Goal: Task Accomplishment & Management: Complete application form

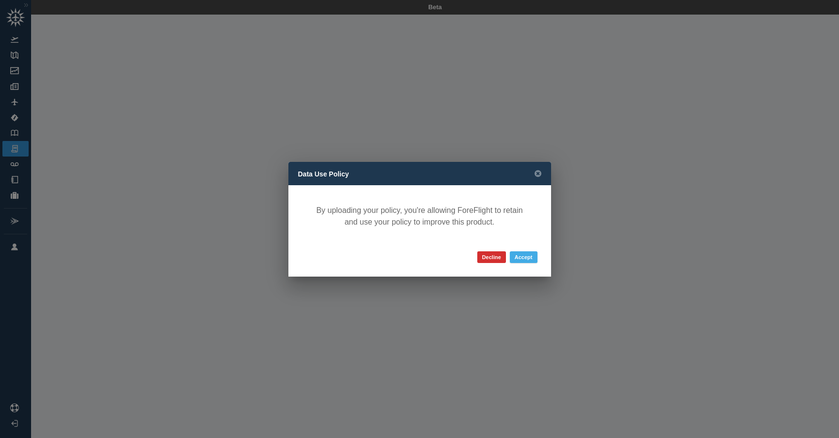
click at [528, 258] on button "Accept" at bounding box center [524, 257] width 28 height 12
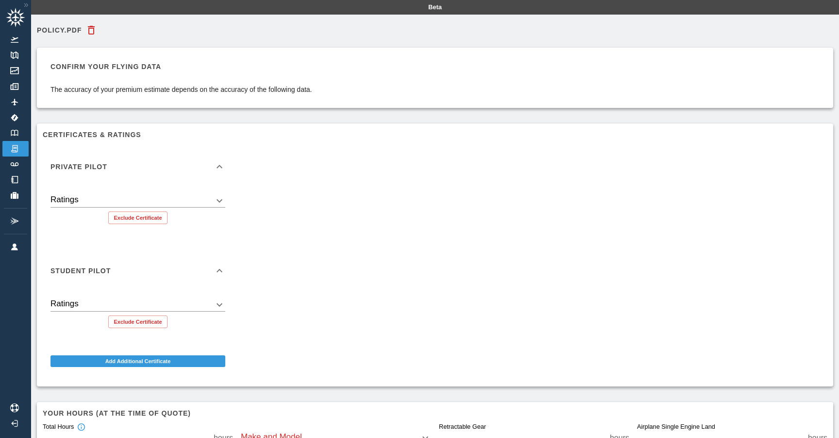
click at [222, 199] on body "Beta Policy.pdf Confirm your flying data The accuracy of your premium estimate …" at bounding box center [419, 219] width 839 height 438
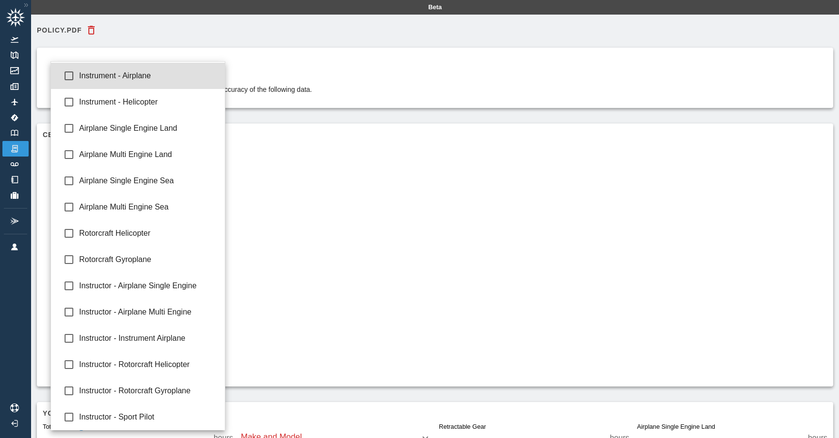
click at [290, 207] on div at bounding box center [419, 219] width 839 height 438
click at [206, 200] on body "Beta Policy.pdf Confirm your flying data The accuracy of your premium estimate …" at bounding box center [419, 219] width 839 height 438
click at [281, 217] on div at bounding box center [419, 219] width 839 height 438
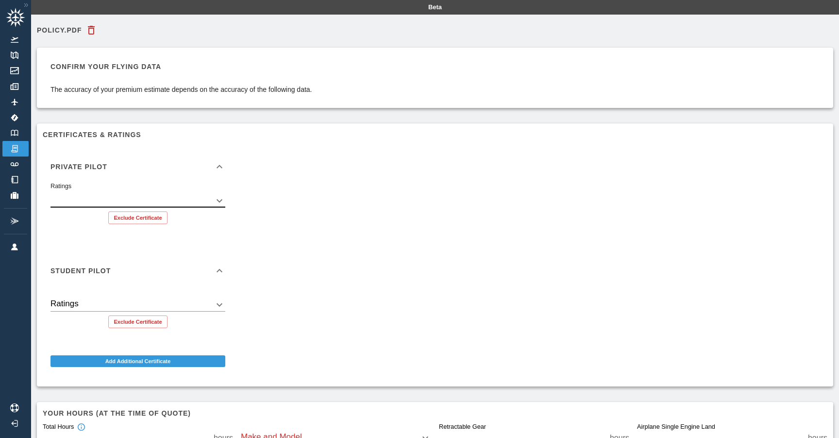
click at [223, 166] on icon at bounding box center [220, 167] width 12 height 12
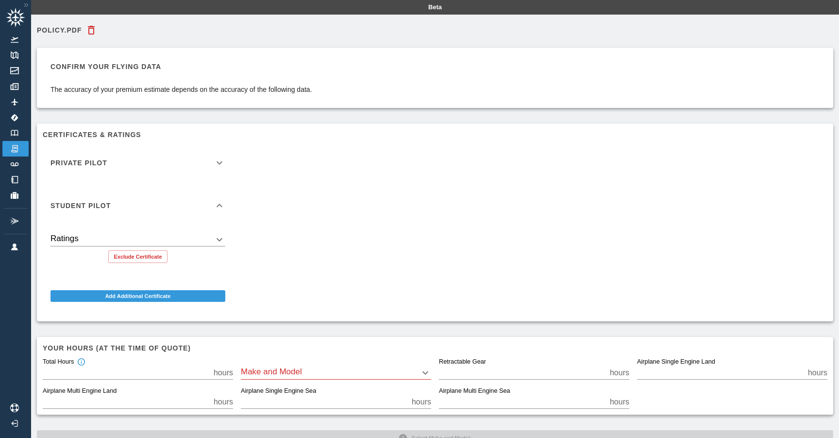
click at [221, 206] on icon at bounding box center [220, 205] width 6 height 3
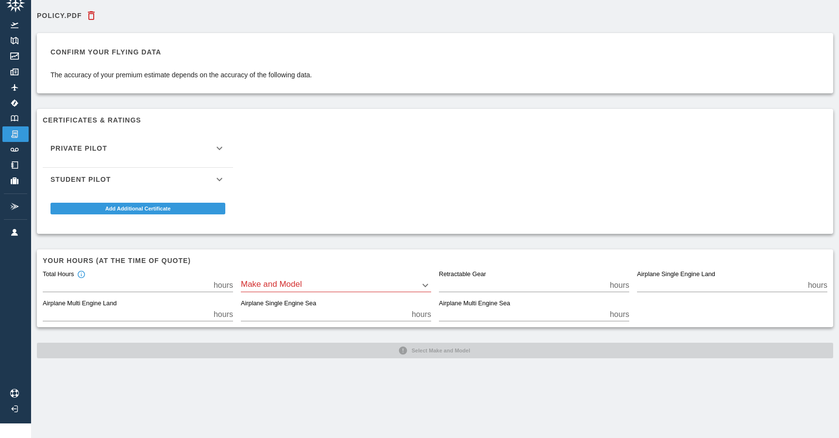
scroll to position [15, 0]
click at [375, 284] on body "Beta Policy.pdf Confirm your flying data The accuracy of your premium estimate …" at bounding box center [419, 204] width 839 height 438
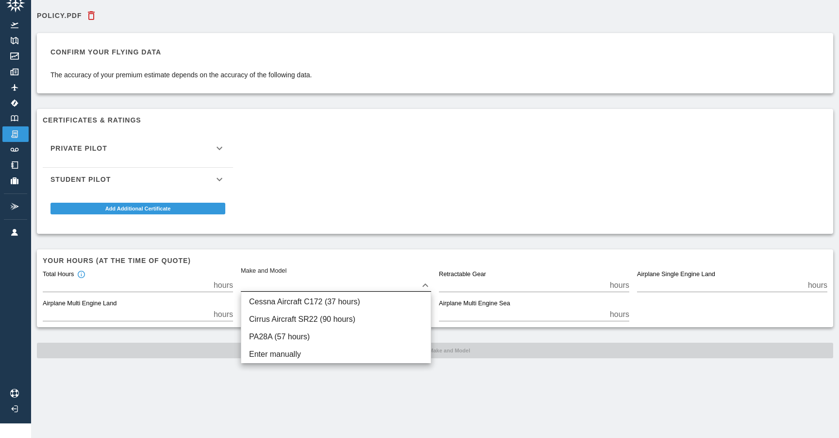
click at [525, 424] on div at bounding box center [419, 219] width 839 height 438
click at [343, 284] on body "Beta Policy.pdf Confirm your flying data The accuracy of your premium estimate …" at bounding box center [419, 204] width 839 height 438
click at [369, 320] on li "Cirrus Aircraft SR22 (90 hours)" at bounding box center [335, 318] width 189 height 17
type input "****"
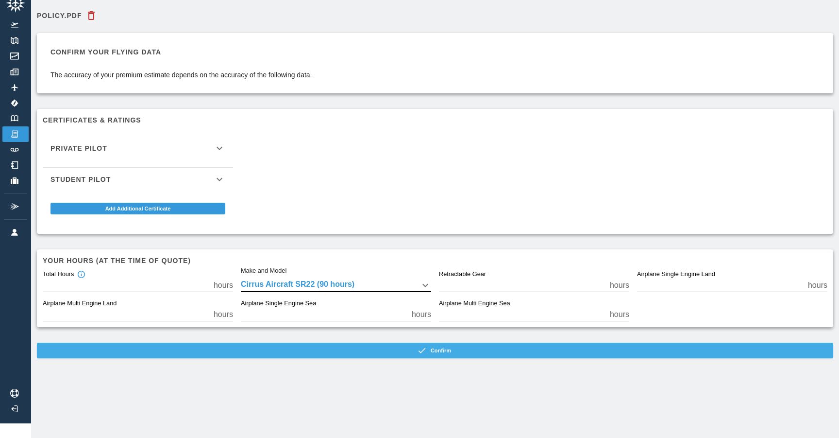
click at [453, 351] on button "Confirm" at bounding box center [435, 350] width 797 height 16
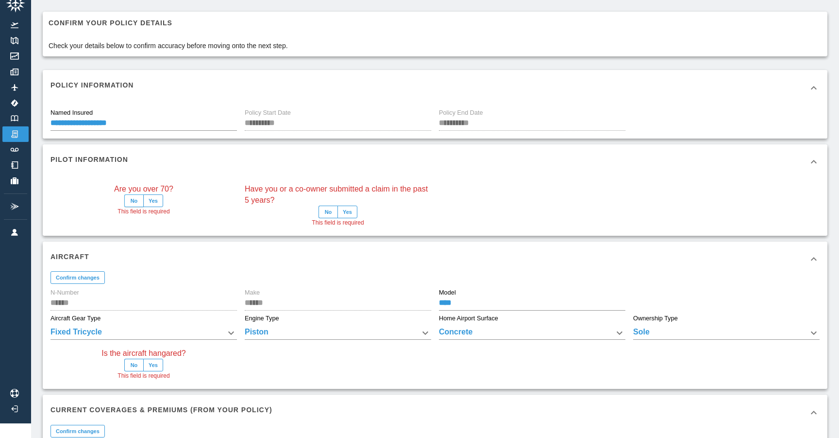
click at [130, 200] on button "No" at bounding box center [133, 200] width 19 height 13
click at [330, 214] on button "No" at bounding box center [328, 211] width 19 height 13
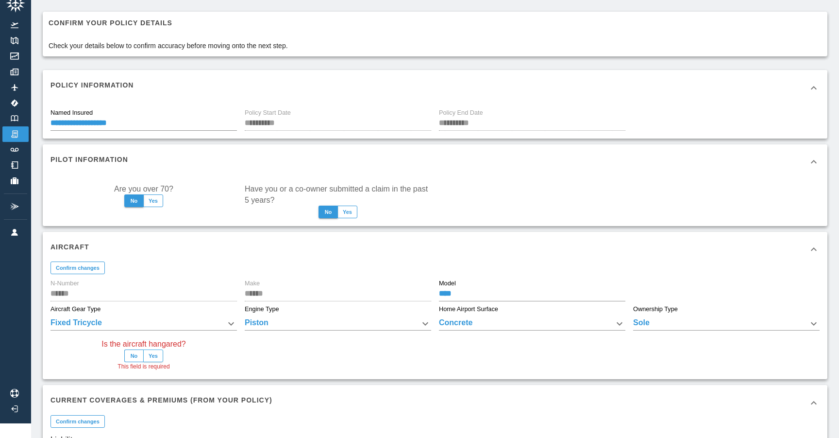
click at [154, 356] on button "Yes" at bounding box center [153, 355] width 20 height 13
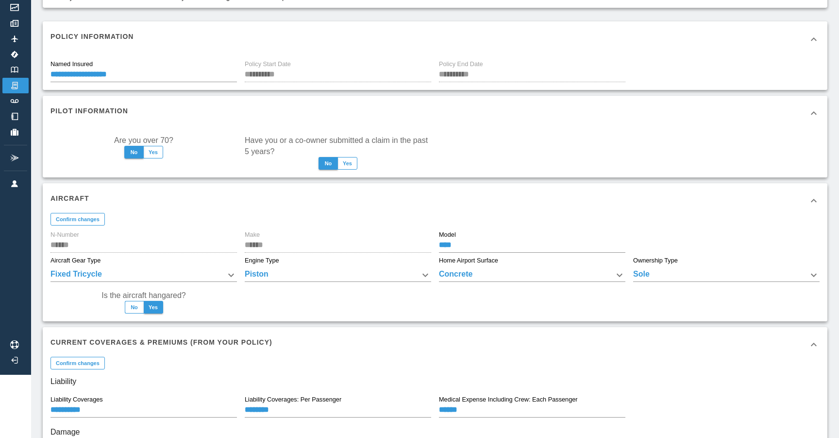
scroll to position [64, 0]
click at [531, 273] on body "**********" at bounding box center [419, 155] width 839 height 438
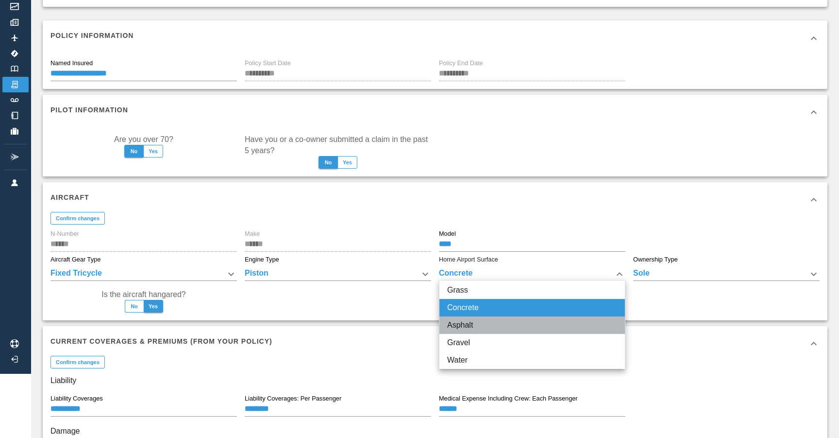
click at [523, 329] on li "Asphalt" at bounding box center [533, 324] width 186 height 17
type input "*******"
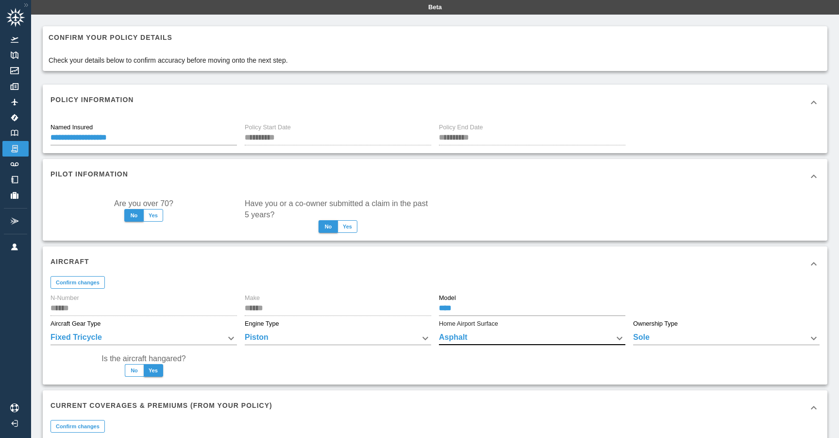
scroll to position [0, 0]
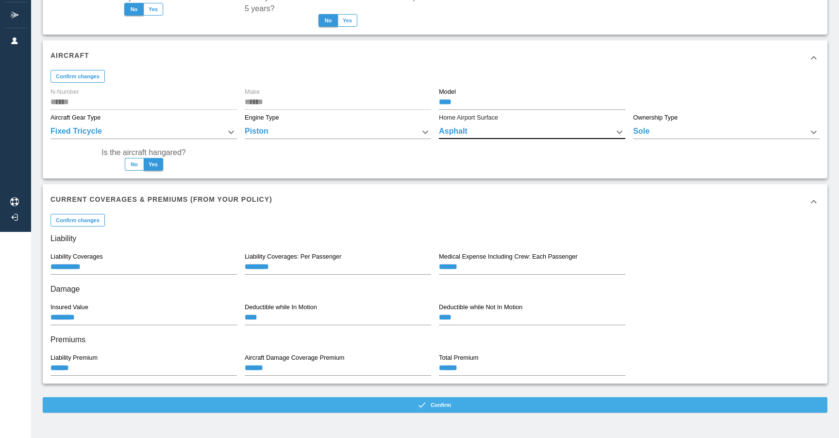
click at [439, 404] on button "Confirm" at bounding box center [435, 405] width 785 height 16
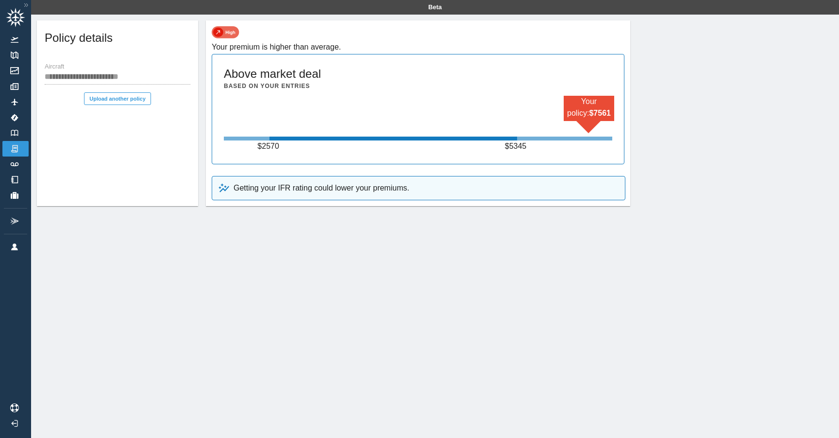
click at [21, 4] on img at bounding box center [25, 5] width 9 height 8
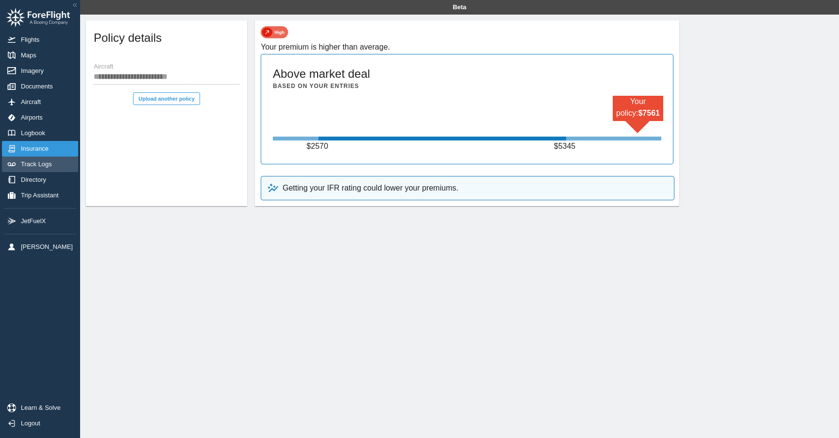
click at [53, 168] on span "Track Logs" at bounding box center [38, 164] width 35 height 8
